Goal: Task Accomplishment & Management: Use online tool/utility

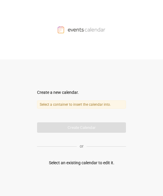
click at [66, 102] on label "Select a container to insert the calendar into." at bounding box center [81, 104] width 89 height 8
click at [59, 90] on div "Create a new calendar." at bounding box center [81, 92] width 89 height 6
click at [69, 102] on form "Create a new calendar. Select a container to insert the calendar into. Calendar…" at bounding box center [81, 110] width 89 height 43
click at [53, 102] on label "Select a container to insert the calendar into." at bounding box center [81, 104] width 89 height 8
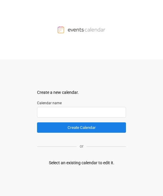
click at [56, 102] on input "text" at bounding box center [81, 112] width 89 height 11
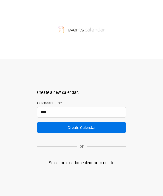
type input "****"
click at [69, 102] on button "Create Calendar" at bounding box center [81, 127] width 89 height 10
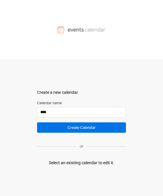
click at [69, 102] on button "Create Calendar" at bounding box center [81, 127] width 89 height 10
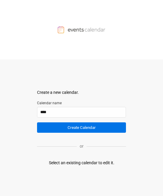
click at [69, 102] on button "Create Calendar" at bounding box center [81, 127] width 89 height 10
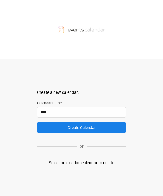
click at [64, 69] on div "Create a new calendar. Select a container to insert the calendar into. Calendar…" at bounding box center [81, 127] width 89 height 136
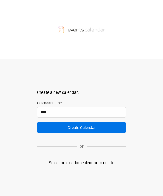
click at [69, 102] on button "Create Calendar" at bounding box center [81, 127] width 89 height 10
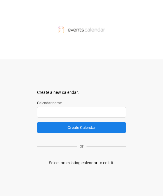
click at [67, 106] on input "text" at bounding box center [81, 112] width 89 height 11
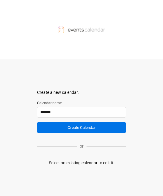
type input "*******"
click at [73, 106] on button "Create Calendar" at bounding box center [81, 127] width 89 height 10
